Goal: Check status: Check status

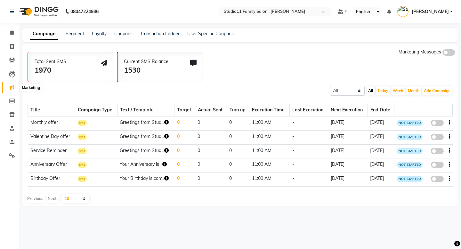
click at [11, 87] on icon at bounding box center [12, 87] width 5 height 5
click at [12, 89] on icon at bounding box center [12, 87] width 5 height 5
click at [14, 146] on link "Reports" at bounding box center [9, 142] width 15 height 11
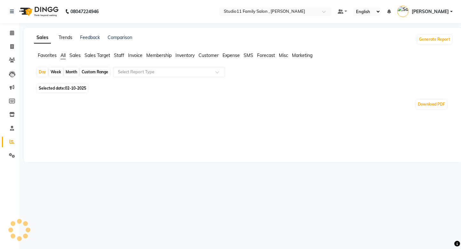
click at [68, 36] on link "Trends" at bounding box center [66, 38] width 14 height 6
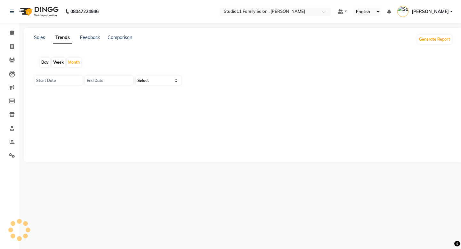
type input "01-10-2025"
type input "[DATE]"
select select "by_client"
click at [68, 82] on input "01-10-2025" at bounding box center [59, 80] width 48 height 9
select select "10"
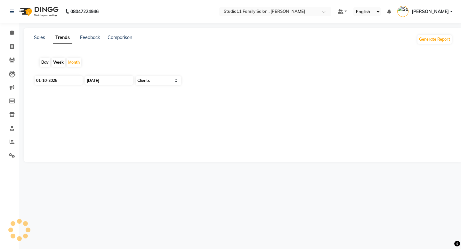
select select "2025"
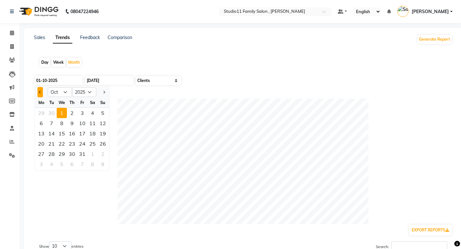
click at [41, 93] on span "Previous month" at bounding box center [40, 92] width 3 height 3
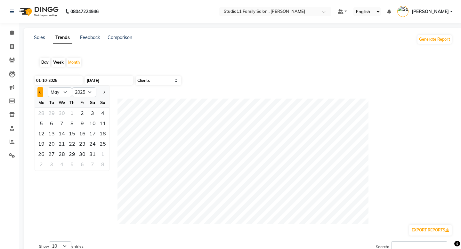
click at [41, 93] on span "Previous month" at bounding box center [40, 92] width 3 height 3
select select "1"
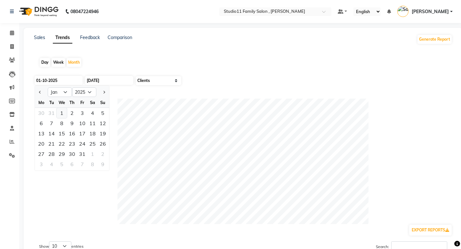
click at [61, 112] on div "1" at bounding box center [62, 113] width 10 height 10
type input "[DATE]"
